Goal: Information Seeking & Learning: Learn about a topic

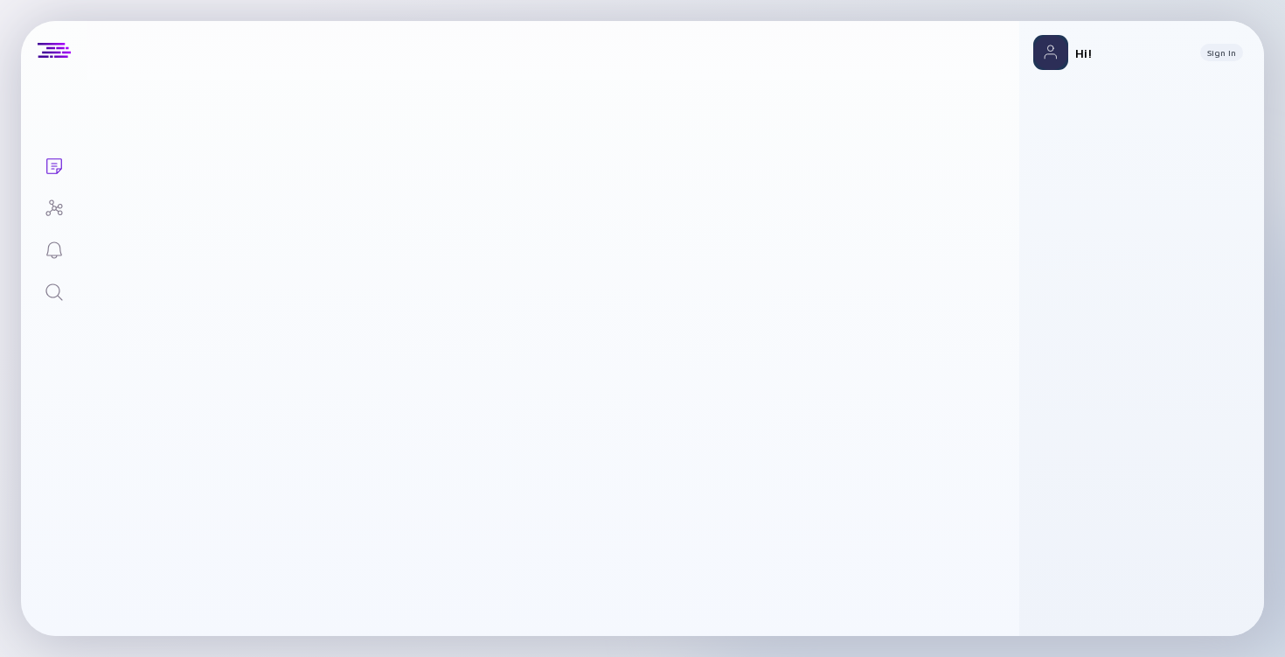
click at [53, 288] on icon "Search" at bounding box center [54, 292] width 21 height 21
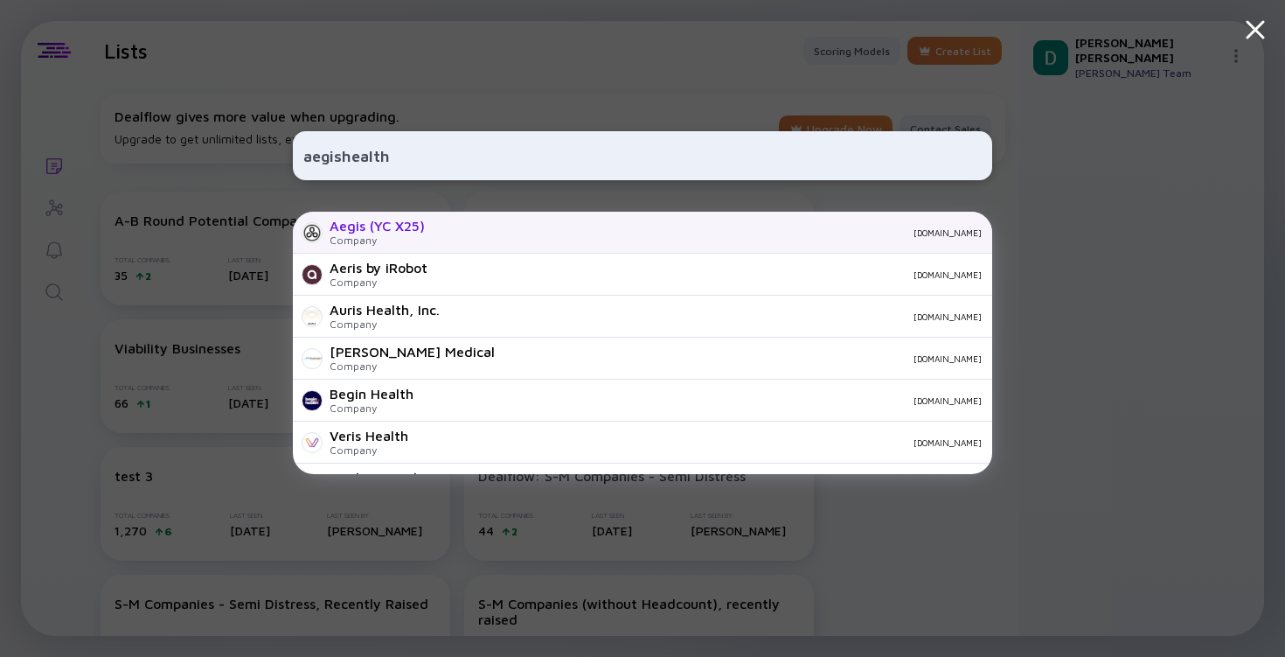
type input "aegishealth"
click at [417, 241] on div "Company" at bounding box center [377, 239] width 95 height 13
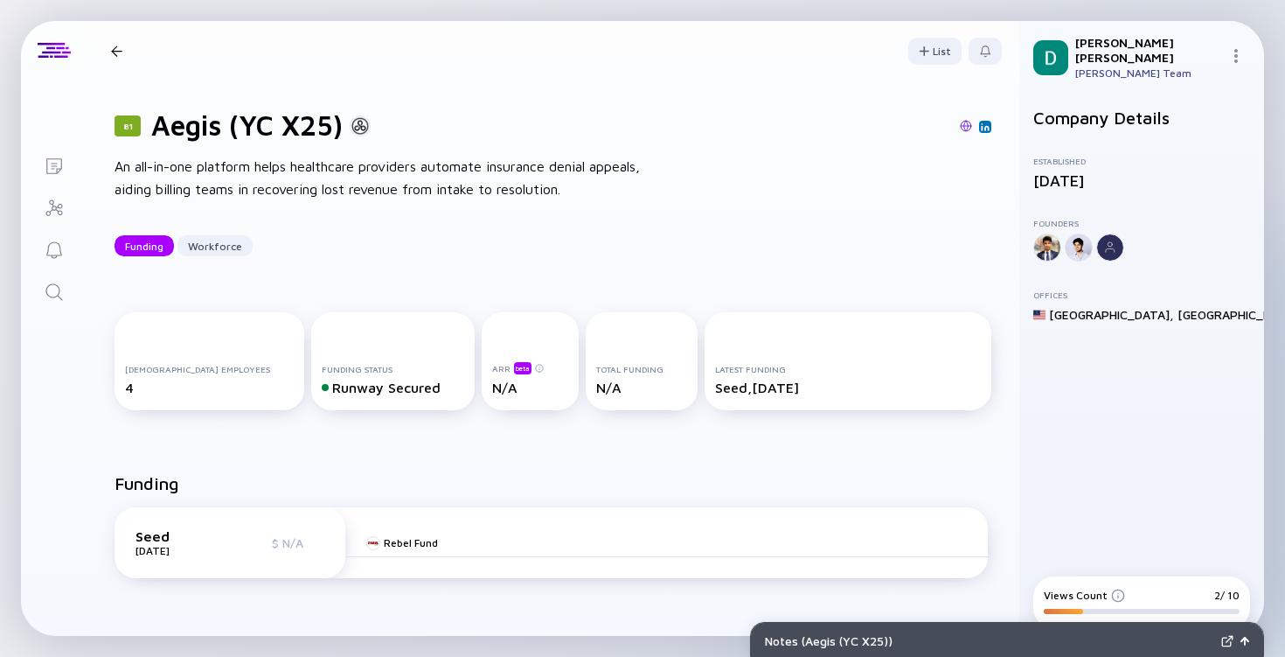
click at [960, 126] on img at bounding box center [966, 126] width 12 height 12
